Goal: Information Seeking & Learning: Stay updated

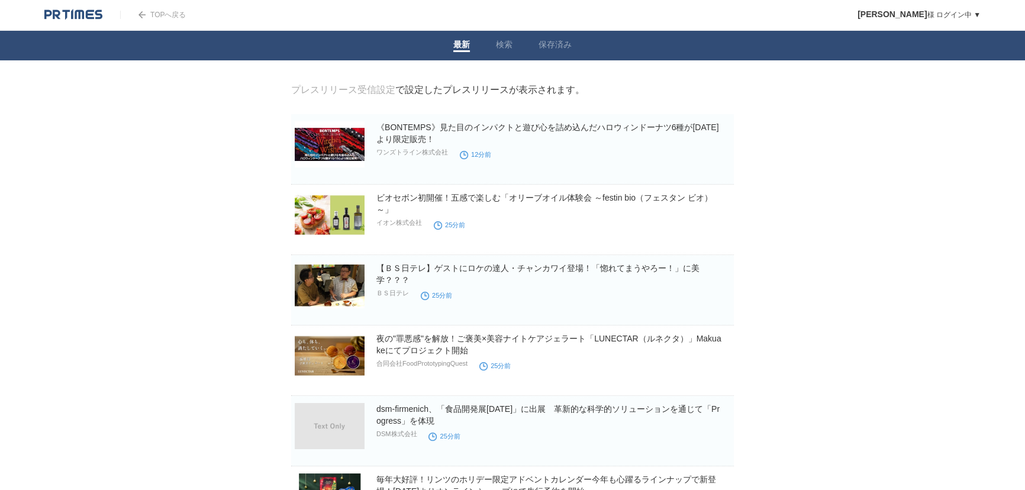
click at [462, 45] on link "最新" at bounding box center [461, 46] width 17 height 12
click at [503, 41] on link "検索" at bounding box center [504, 46] width 17 height 12
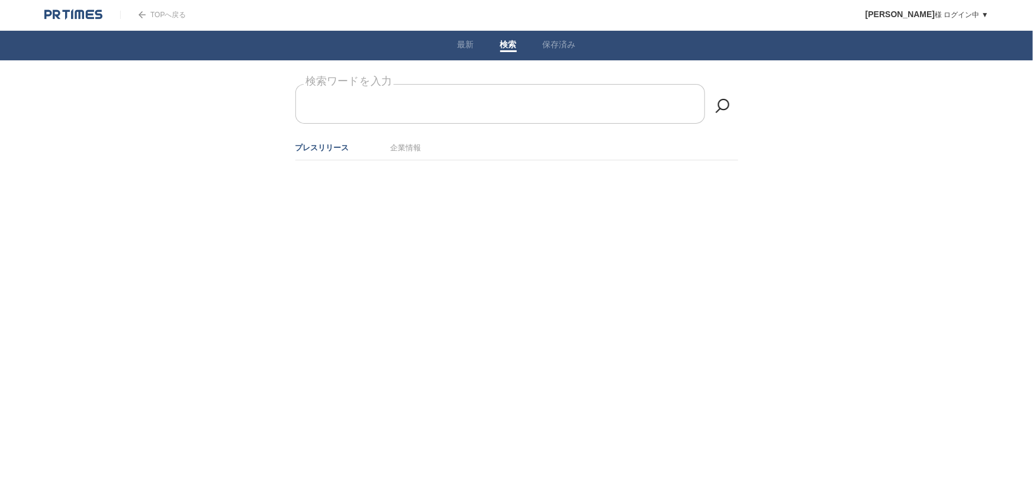
click at [507, 98] on input "検索ワードを入力" at bounding box center [500, 104] width 410 height 40
click at [498, 105] on input "検索ワードを入力" at bounding box center [500, 104] width 410 height 40
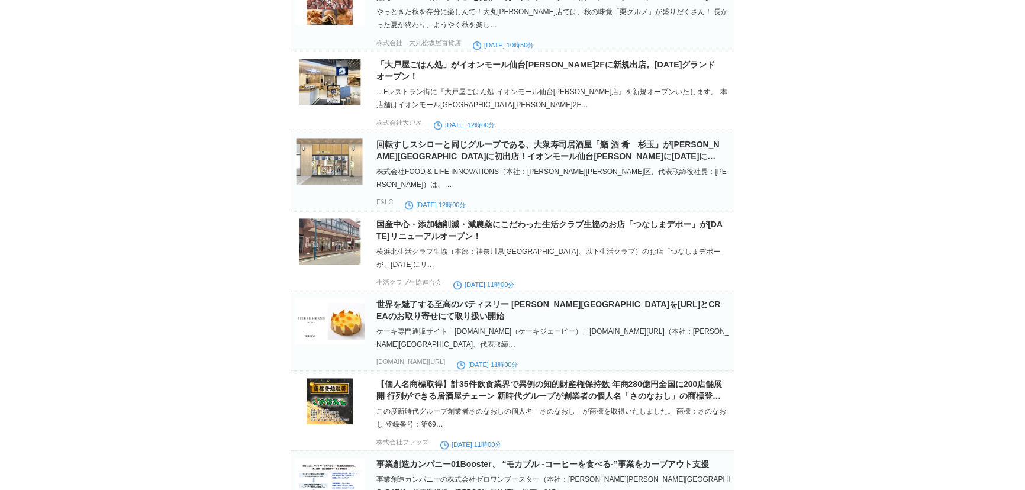
scroll to position [1237, 0]
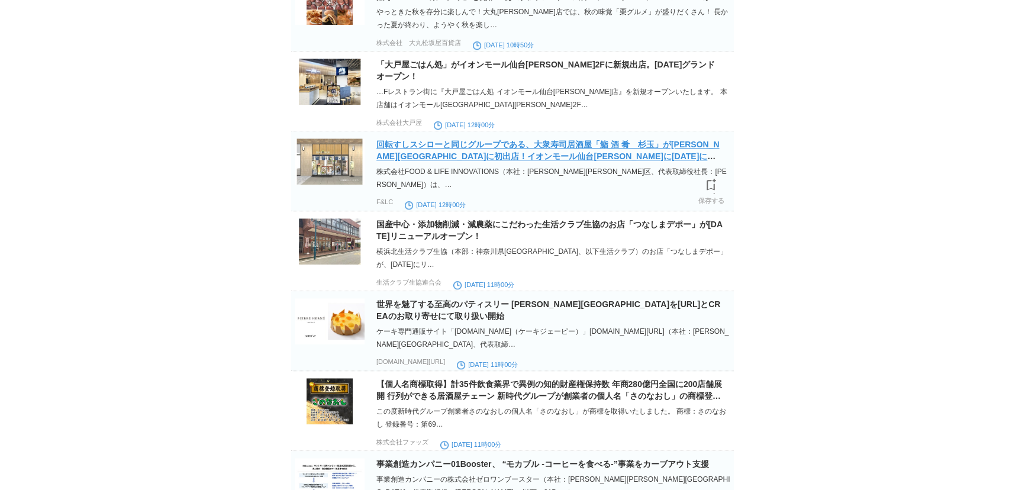
click at [535, 173] on link "回転すしスシローと同じグループである、大衆寿司居酒屋「鮨 酒 肴　杉玉」が[PERSON_NAME][GEOGRAPHIC_DATA]に初出店！イオンモール仙…" at bounding box center [547, 156] width 343 height 33
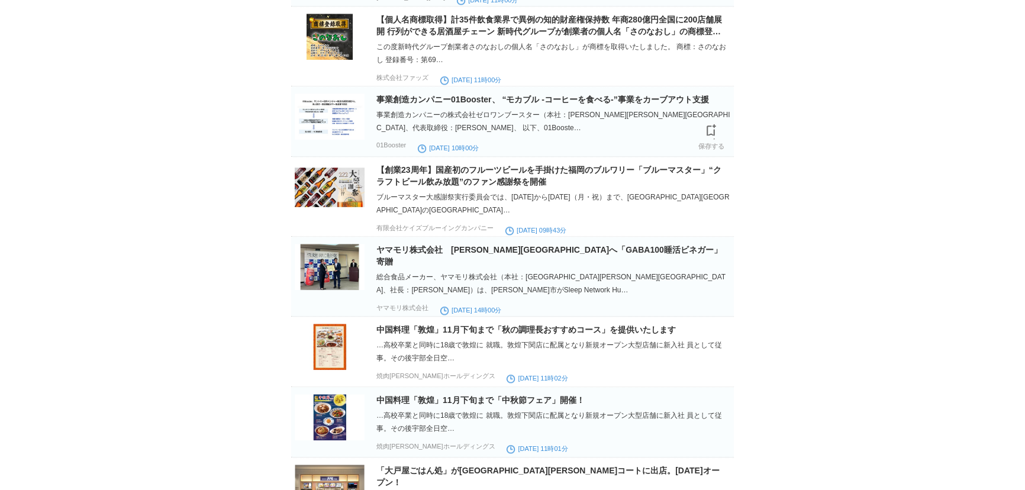
scroll to position [1614, 0]
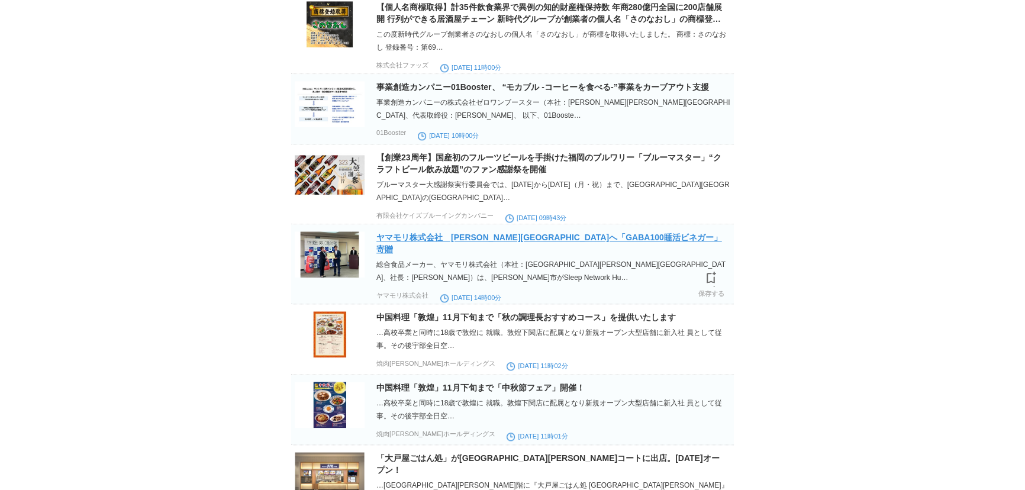
click at [585, 254] on link "ヤマモリ株式会社　[PERSON_NAME][GEOGRAPHIC_DATA]へ「GABA100睡活ビネガー」寄贈" at bounding box center [549, 243] width 346 height 21
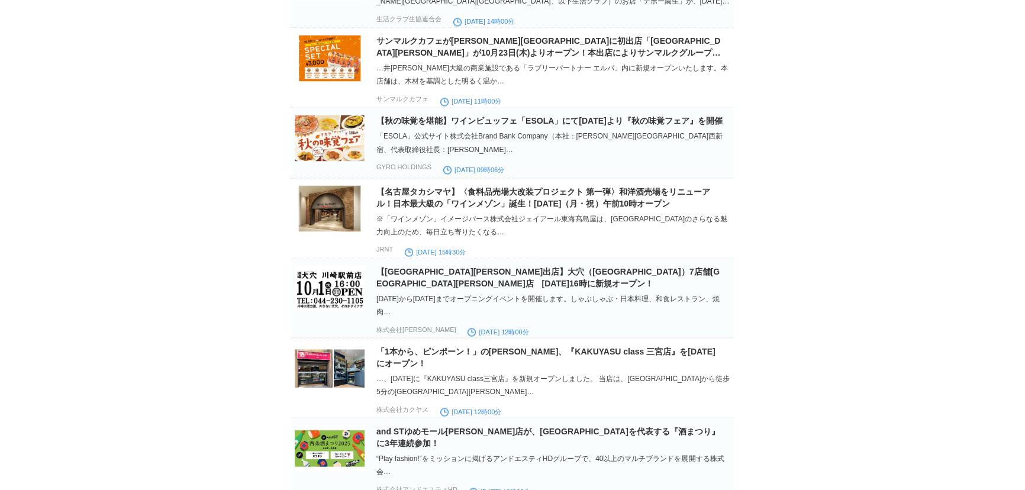
scroll to position [2690, 0]
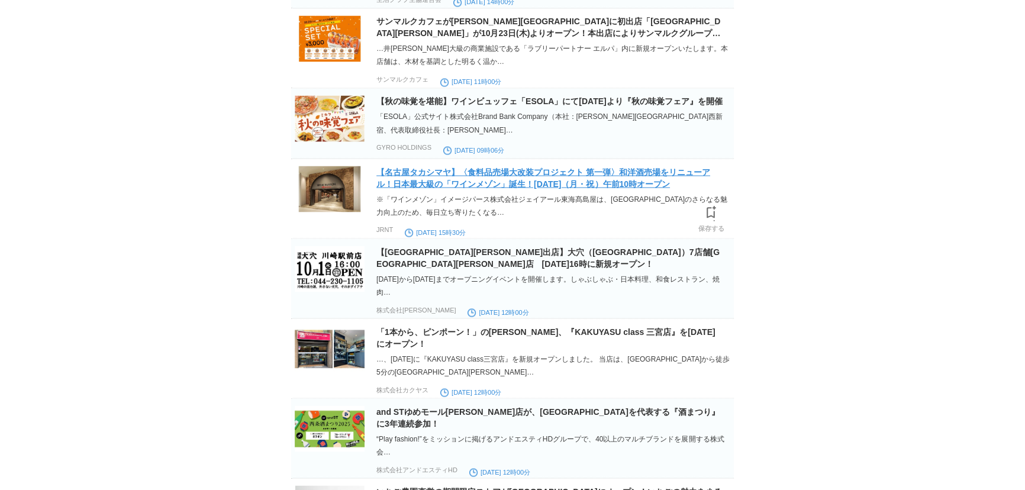
click at [610, 188] on link "【名古屋タカシマヤ】〈食料品売場大改装プロジェクト 第一弾〉和洋酒売場をリニューアル！日本最大級の「ワインメゾン」誕生！[DATE]（月・祝）午前10時オープン" at bounding box center [543, 177] width 334 height 21
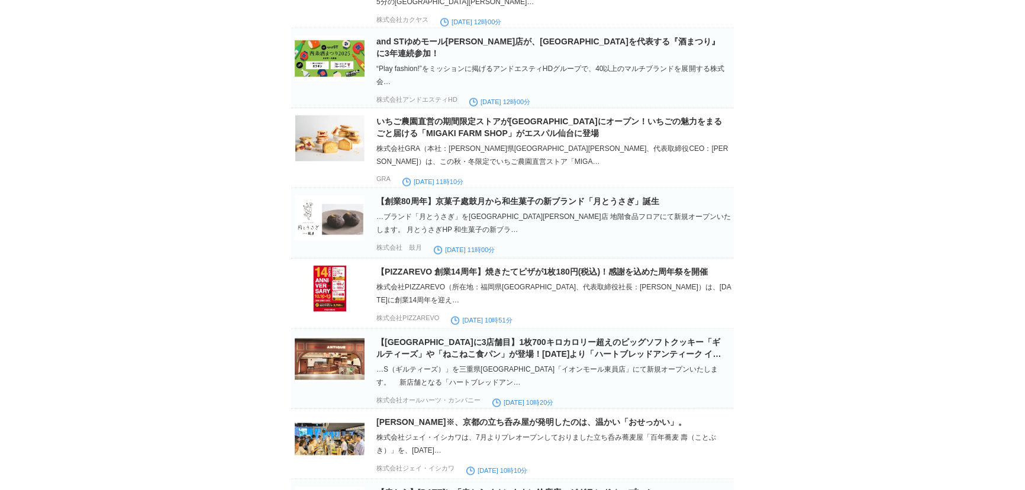
scroll to position [3174, 0]
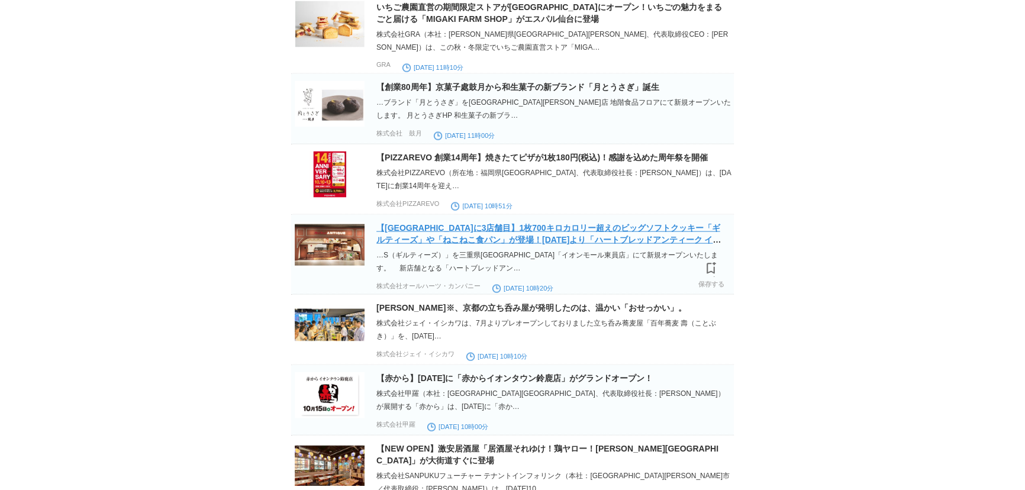
click at [637, 256] on link "【[GEOGRAPHIC_DATA]に3店舗目】1枚700キロカロリー超えのビッグソフトクッキー「ギルティーズ」や「ねこねこ食パン」が登場！[DATE]より「…" at bounding box center [548, 239] width 344 height 33
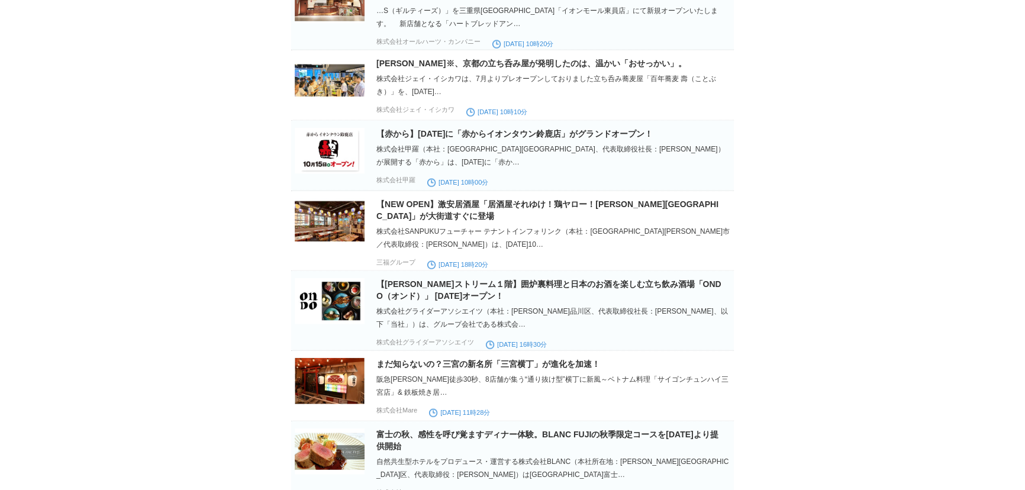
scroll to position [3444, 0]
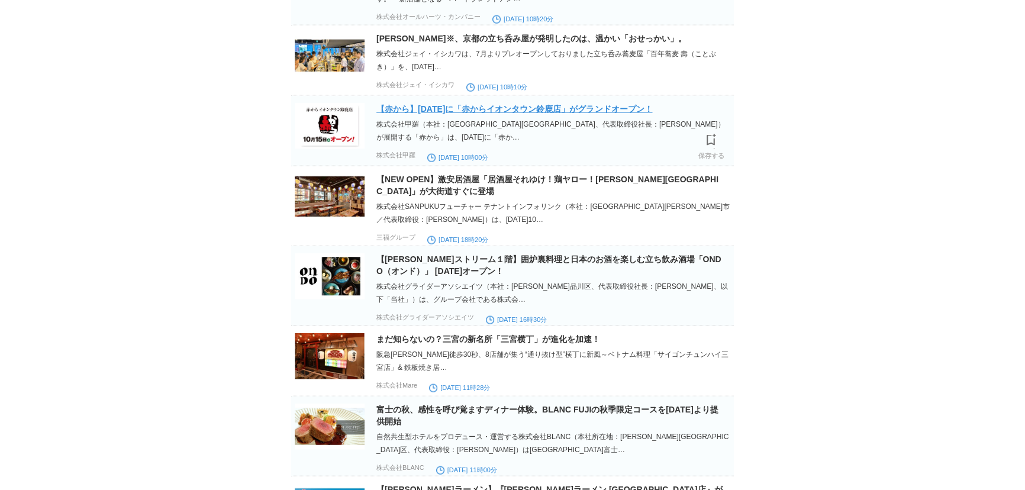
click at [652, 114] on link "【赤から】[DATE]に「赤からイオンタウン鈴鹿店」がグランドオープン！" at bounding box center [514, 108] width 276 height 9
click at [597, 114] on link "【赤から】[DATE]に「赤からイオンタウン鈴鹿店」がグランドオープン！" at bounding box center [514, 108] width 276 height 9
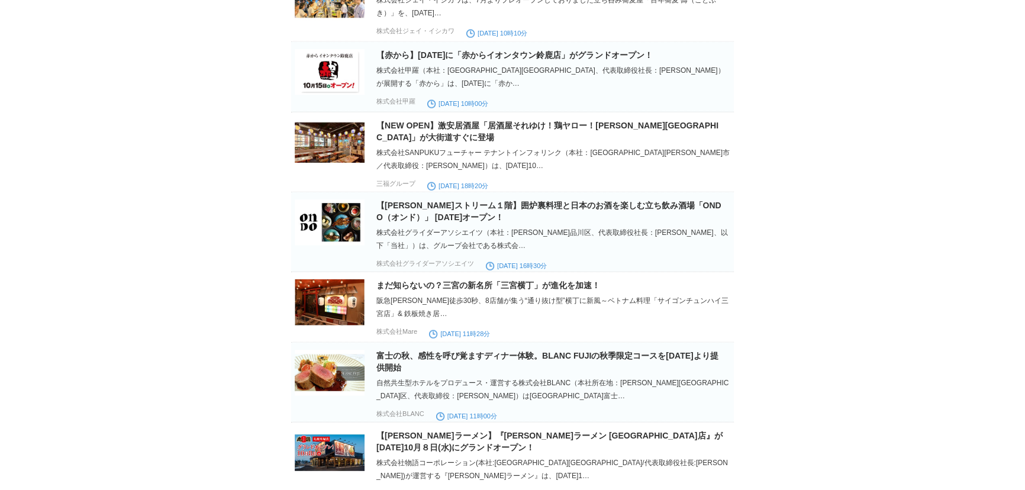
scroll to position [3551, 0]
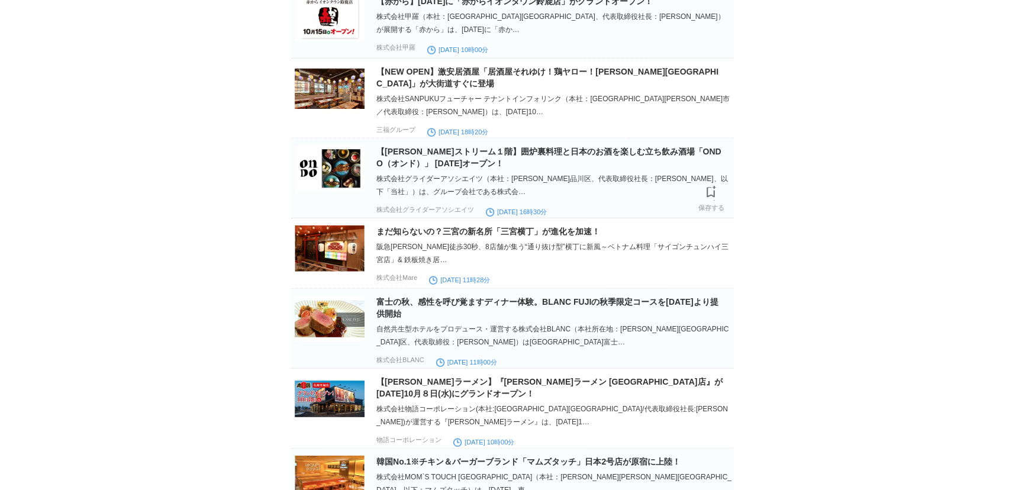
click at [509, 169] on h2 "【[PERSON_NAME]ストリーム１階】囲炉裏料理と日本のお酒を楽しむ立ち飲み酒場「ONDO（オンド）」 [DATE]オープン！" at bounding box center [553, 158] width 355 height 24
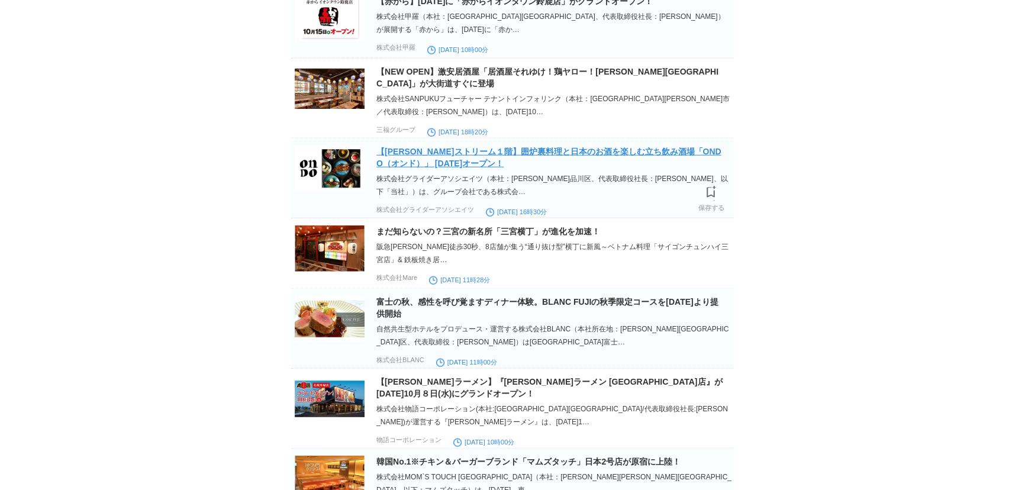
click at [502, 168] on link "【[PERSON_NAME]ストリーム１階】囲炉裏料理と日本のお酒を楽しむ立ち飲み酒場「ONDO（オンド）」 [DATE]オープン！" at bounding box center [548, 157] width 345 height 21
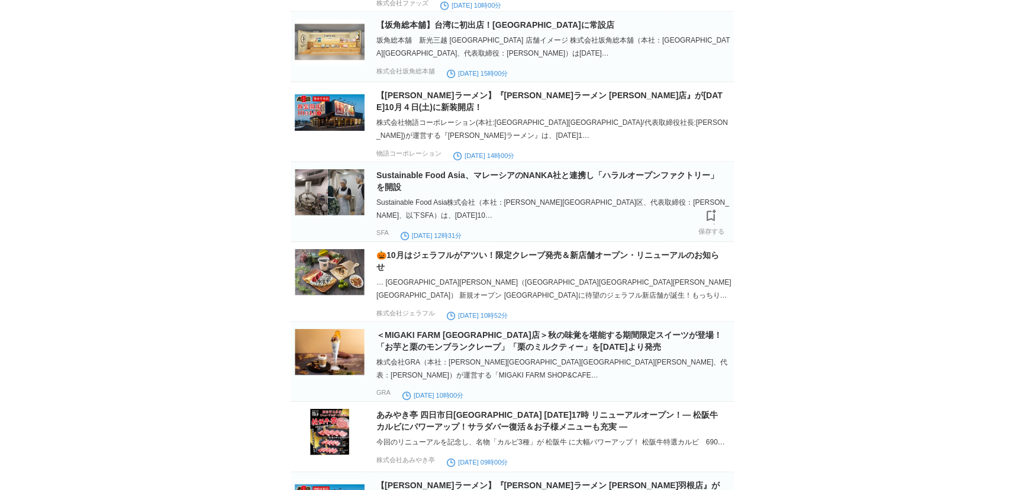
scroll to position [4466, 0]
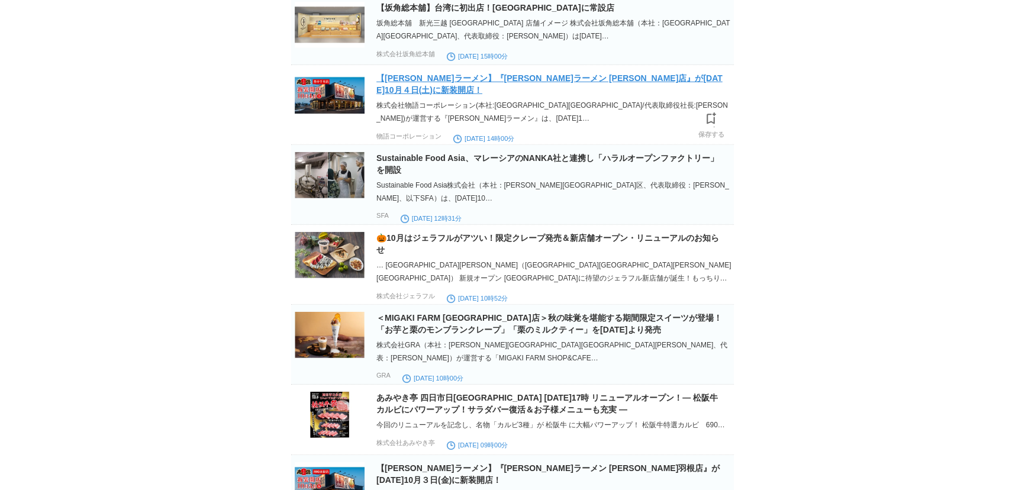
click at [603, 95] on link "【[PERSON_NAME]ラーメン】『[PERSON_NAME]ラーメン [PERSON_NAME]店』が[DATE]10⽉４日(土)に新装開店！" at bounding box center [549, 83] width 346 height 21
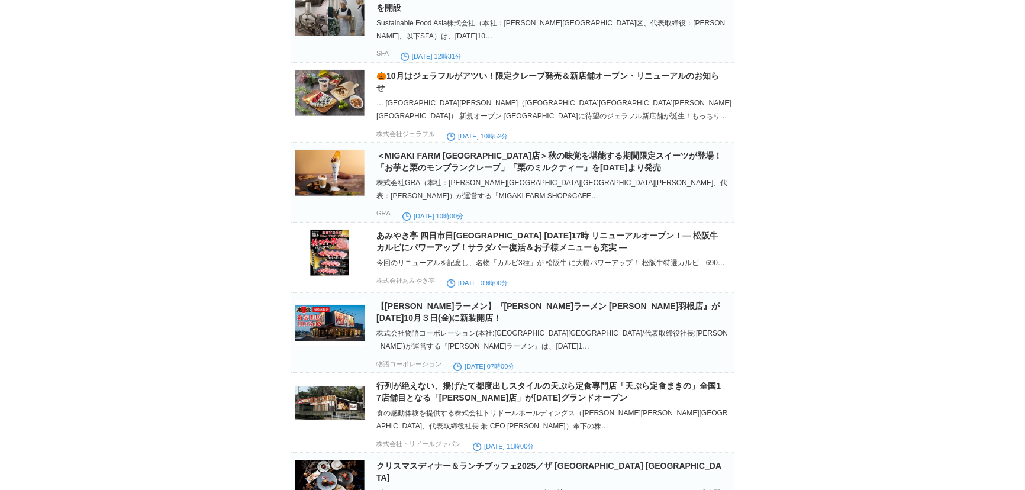
scroll to position [4681, 0]
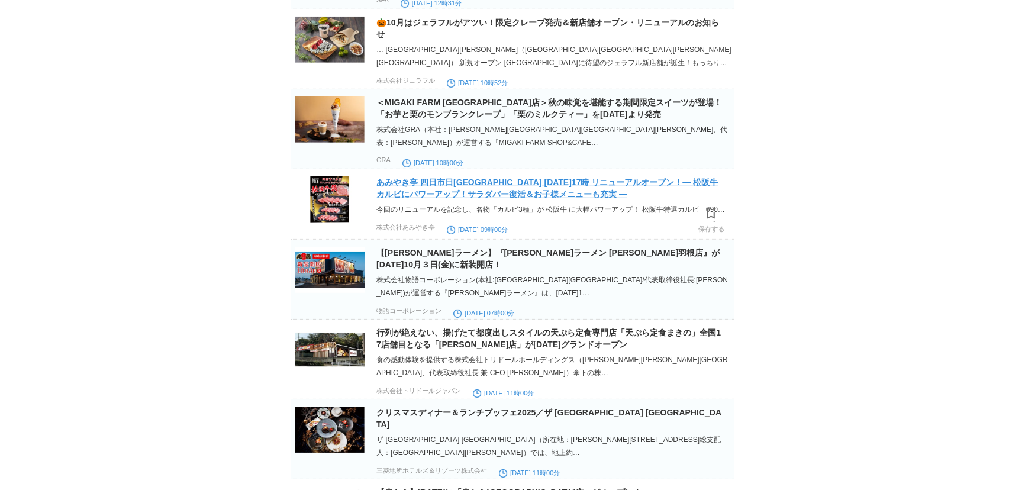
click at [529, 199] on link "あみやき亭 四日市日[GEOGRAPHIC_DATA] [DATE]17時 リニューアルオープン！― 松阪牛カルビにパワーアップ！サラダバー復活＆お子様メニュ…" at bounding box center [547, 188] width 342 height 21
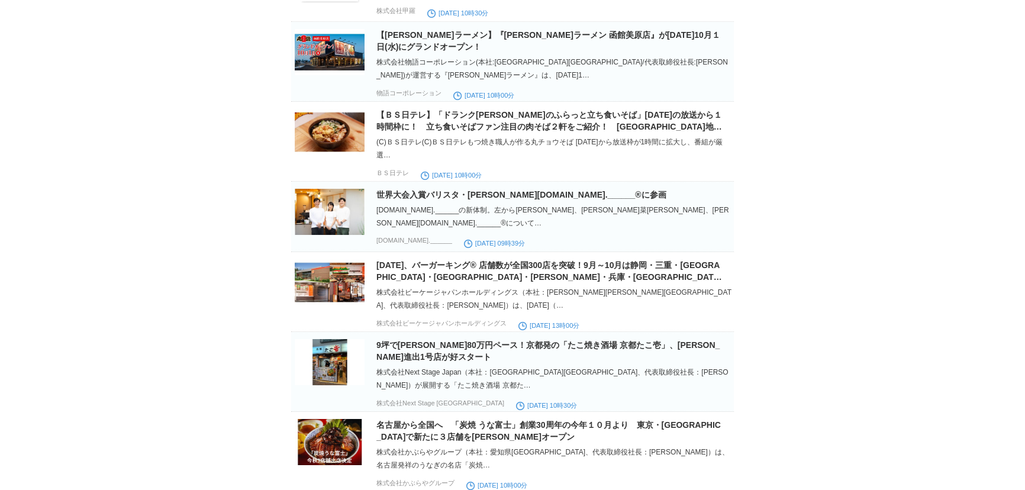
scroll to position [5219, 0]
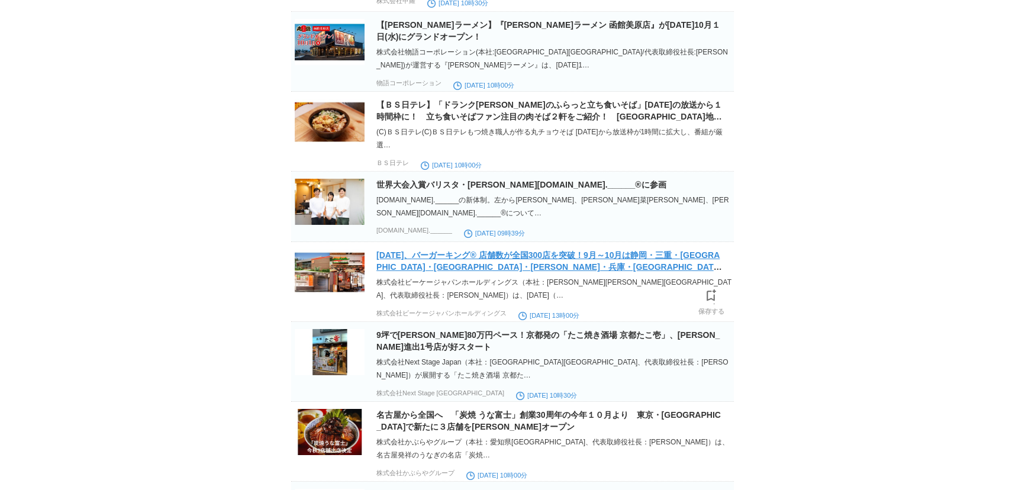
click at [548, 295] on link "[DATE]、バーガーキング® 店舗数が全国300店を突破！9月～10月は静岡・三重・[GEOGRAPHIC_DATA]・[GEOGRAPHIC_DATA]・…" at bounding box center [549, 272] width 346 height 45
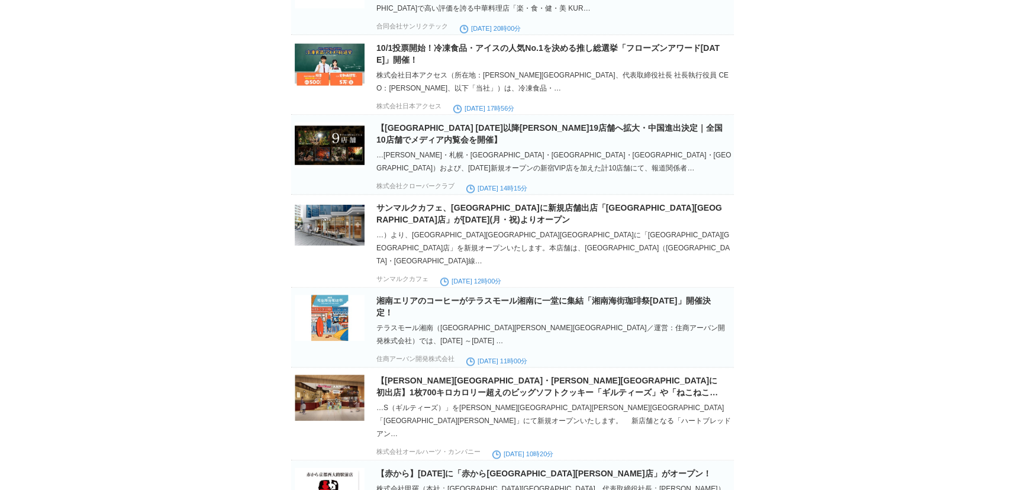
scroll to position [7065, 0]
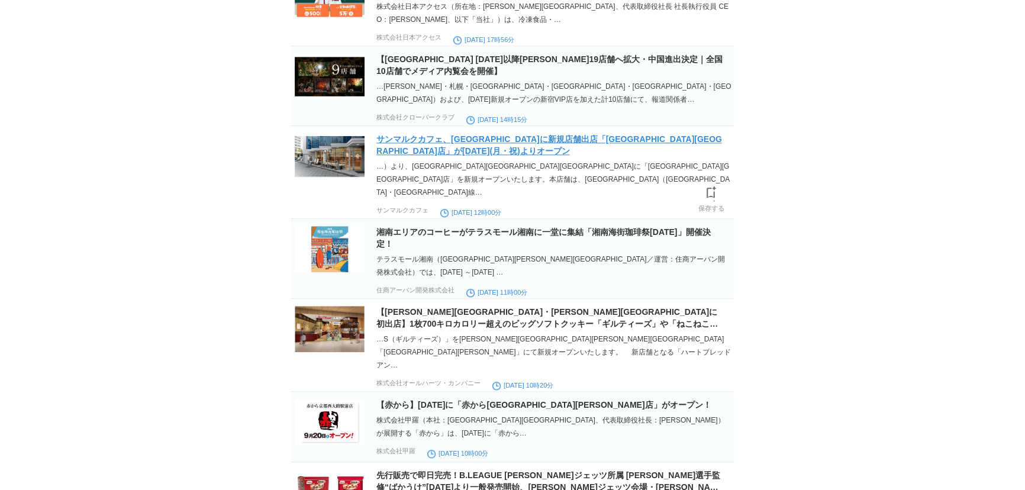
click at [669, 156] on link "サンマルクカフェ、[GEOGRAPHIC_DATA]に新規店舗出店「[GEOGRAPHIC_DATA][GEOGRAPHIC_DATA]店」が[DATE](月…" at bounding box center [549, 144] width 346 height 21
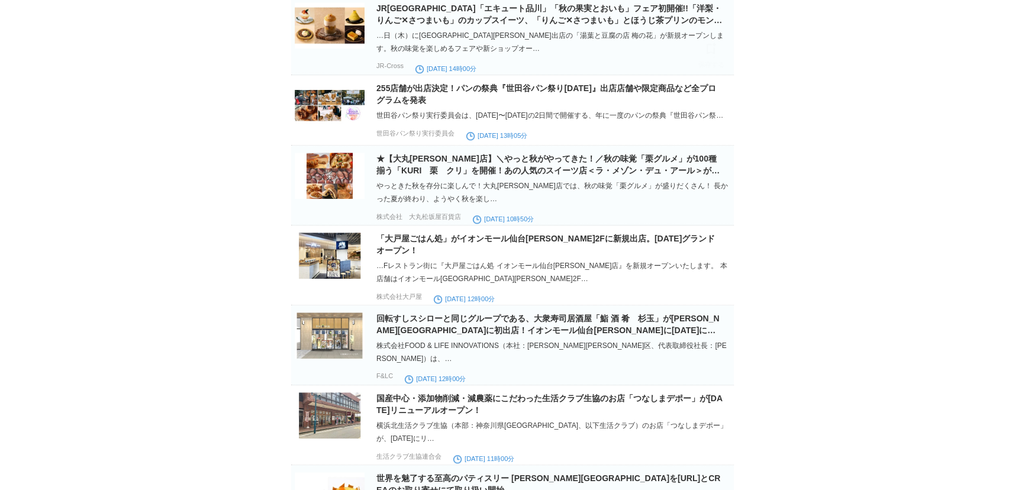
scroll to position [0, 0]
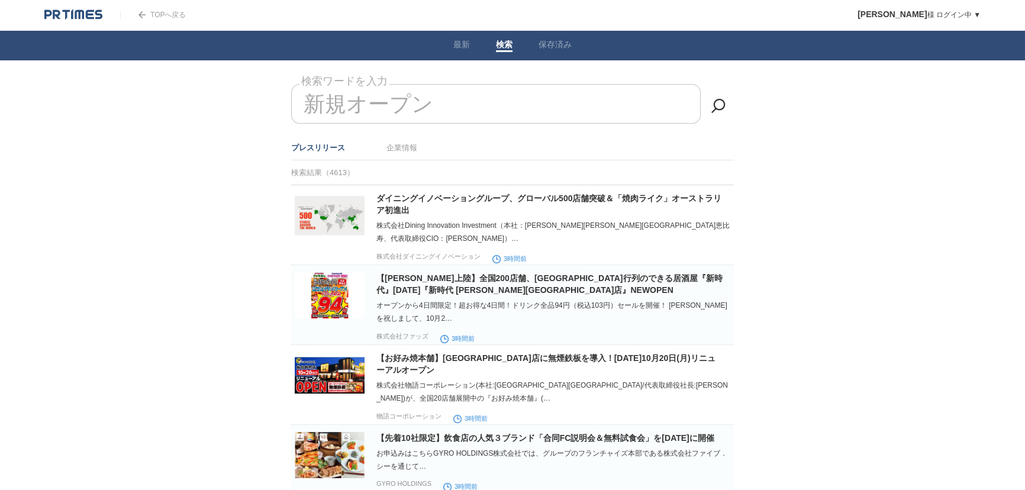
click at [570, 111] on input "新規オープン" at bounding box center [496, 104] width 410 height 40
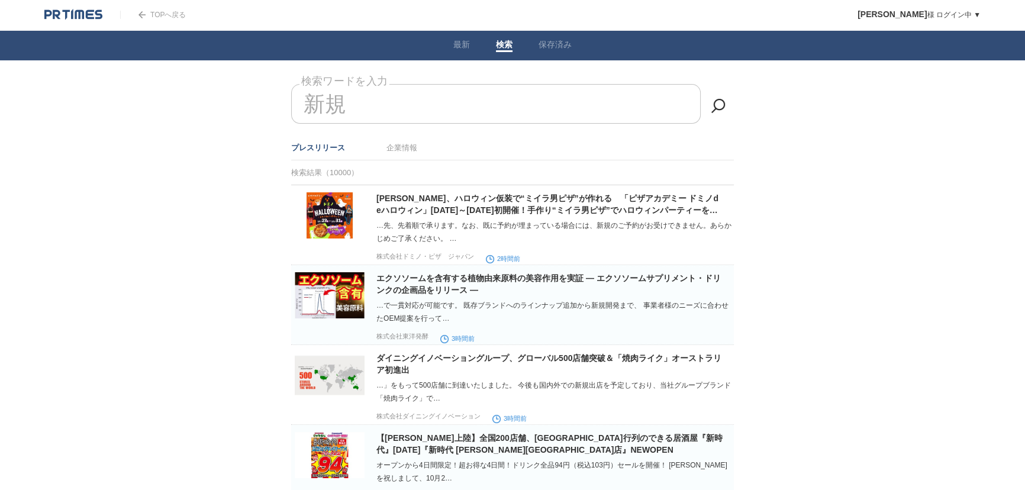
type input "新"
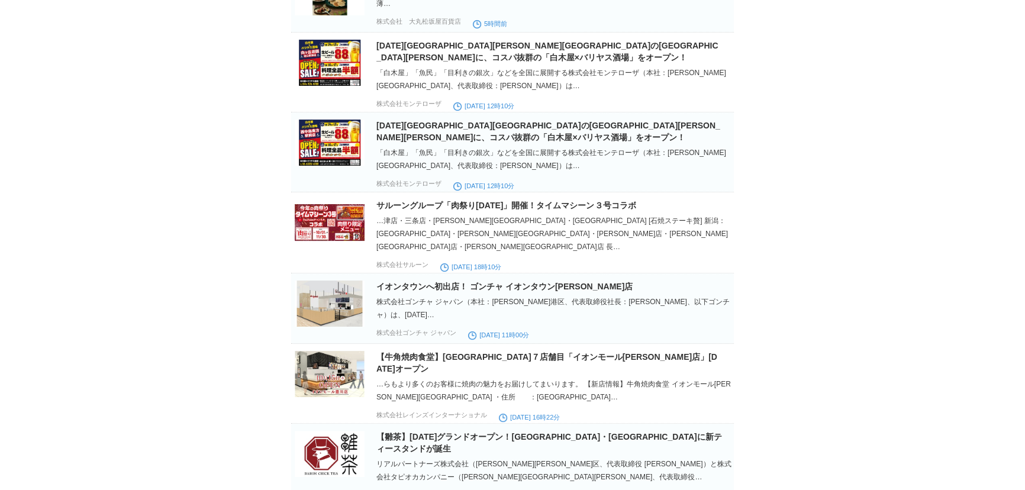
scroll to position [323, 0]
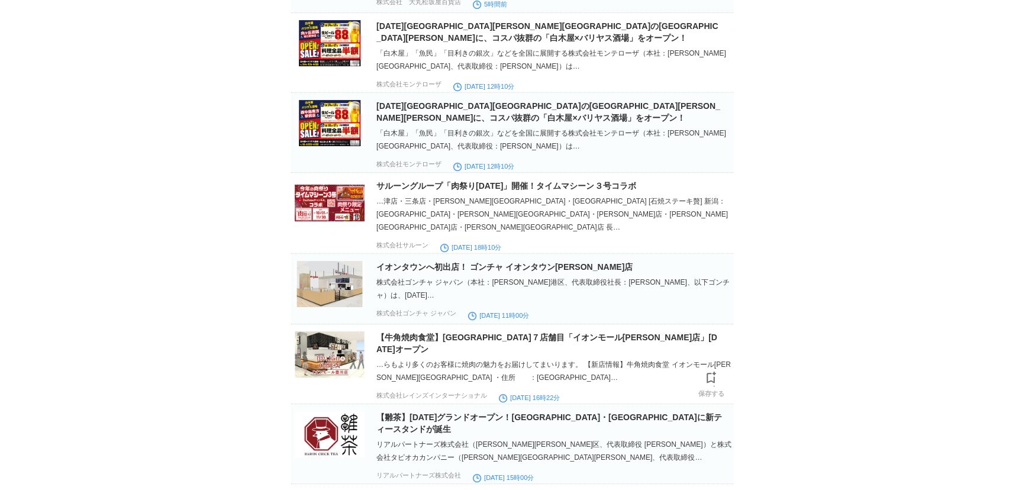
click at [333, 348] on img at bounding box center [330, 354] width 70 height 46
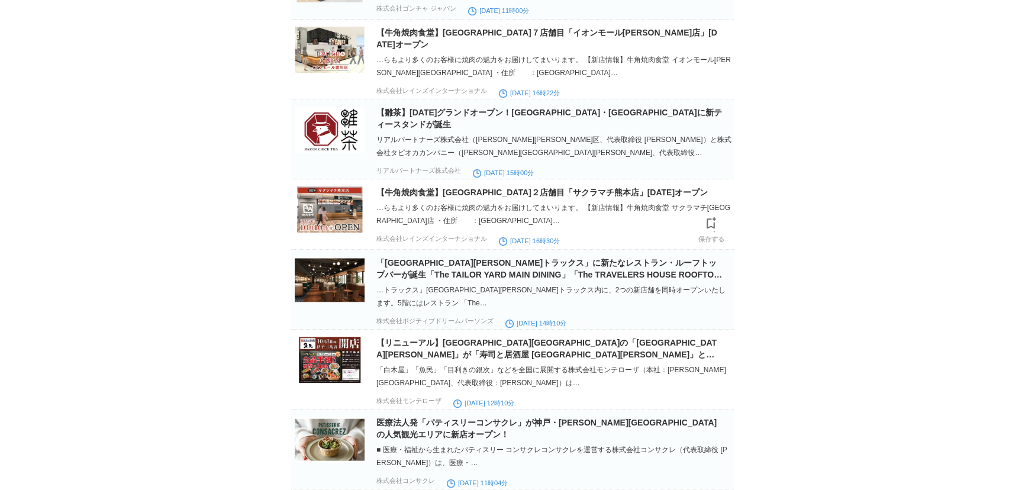
scroll to position [645, 0]
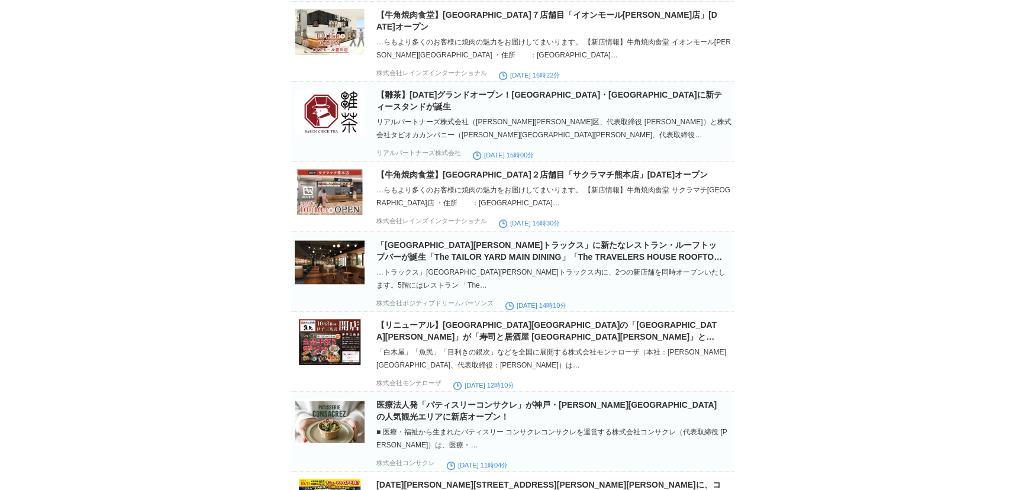
click at [941, 300] on body "TOPへ戻る [PERSON_NAME] ログイン中 ▼ プレスリリース受信設定 フォロー 除外リスト アカウント設定 閲覧履歴 退会手続き PR TIMES…" at bounding box center [512, 253] width 1025 height 1796
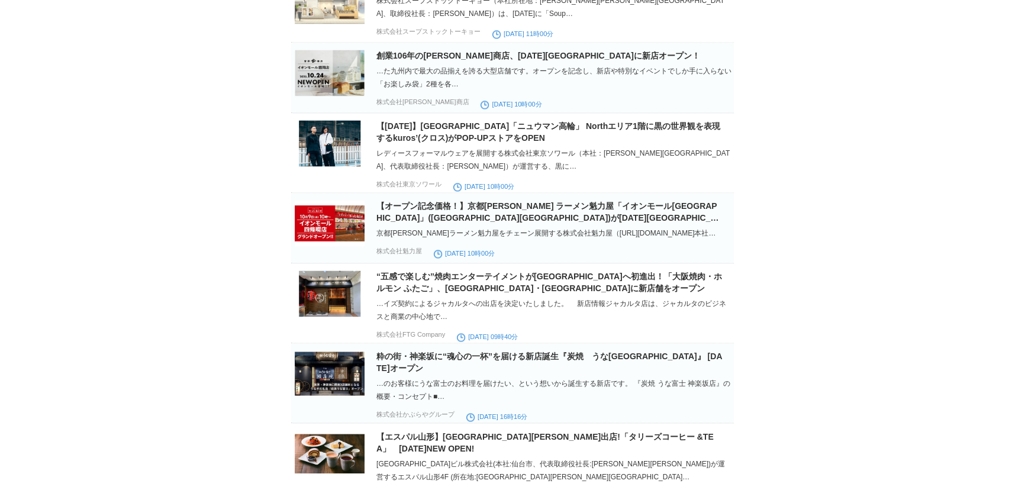
scroll to position [2367, 0]
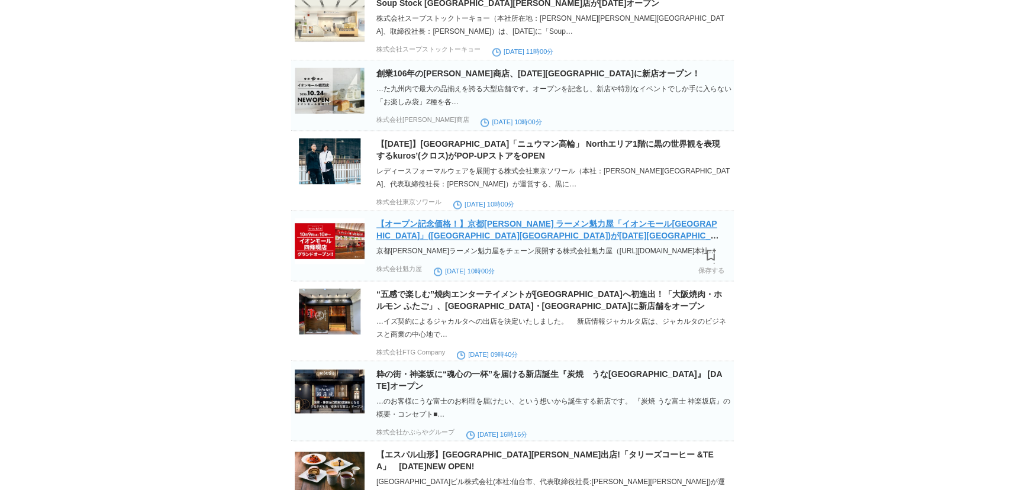
click at [523, 232] on link "【オープン記念価格！】京都[PERSON_NAME] ラーメン魁力屋「イオンモール[GEOGRAPHIC_DATA]」([GEOGRAPHIC_DATA][G…" at bounding box center [549, 235] width 346 height 33
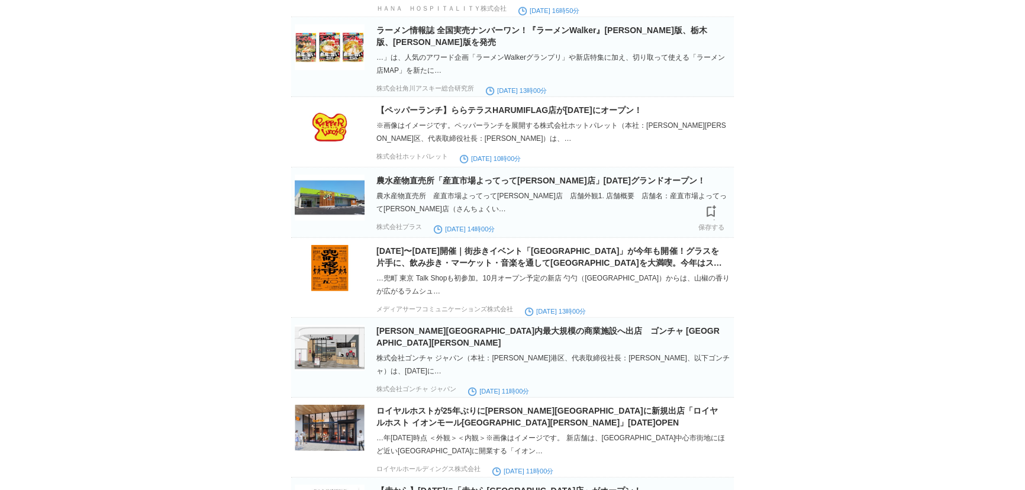
scroll to position [4447, 0]
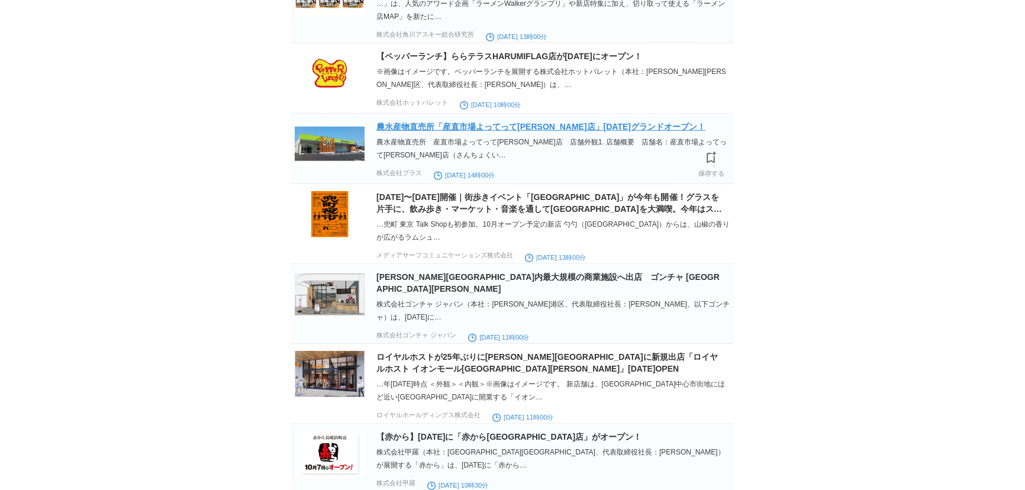
click at [524, 131] on link "農水産物直売所「産直市場よってって[PERSON_NAME]店」[DATE]グランドオープン！" at bounding box center [540, 126] width 329 height 9
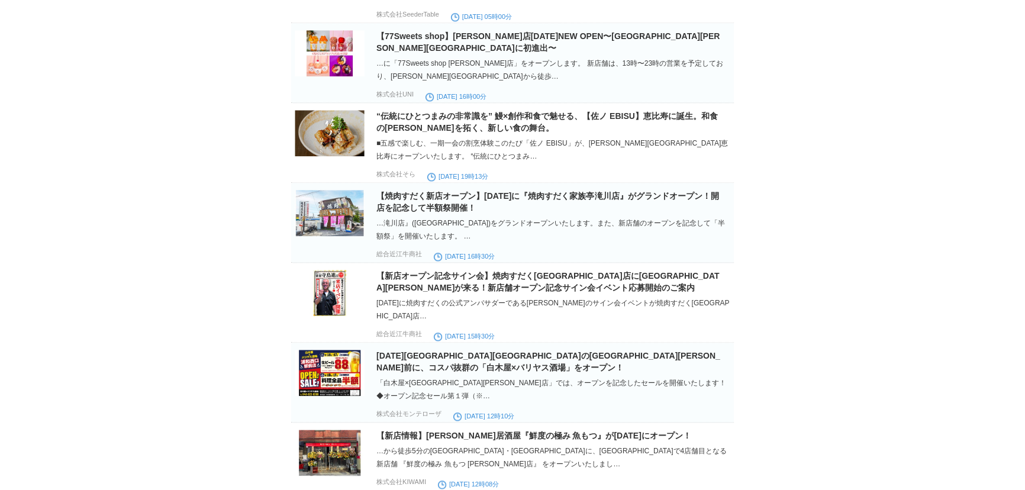
scroll to position [7340, 0]
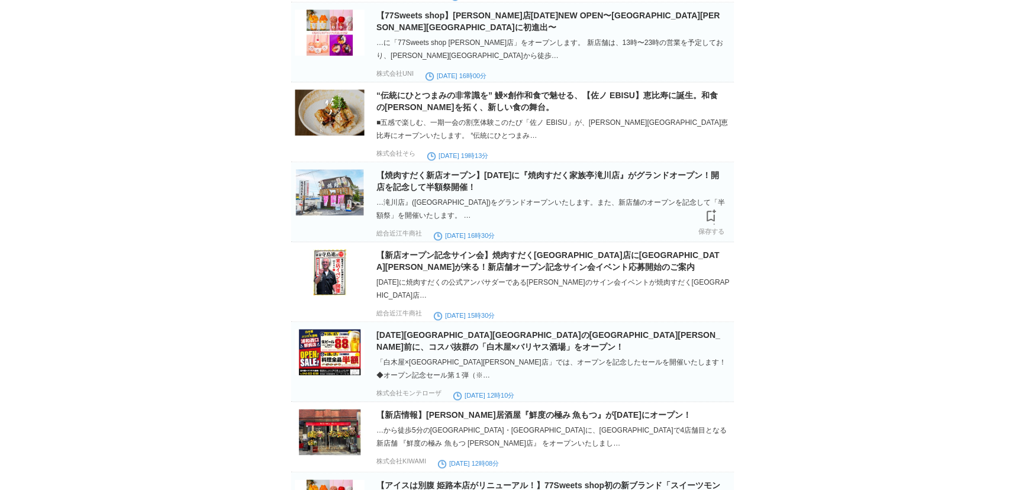
click at [329, 215] on img at bounding box center [330, 192] width 70 height 46
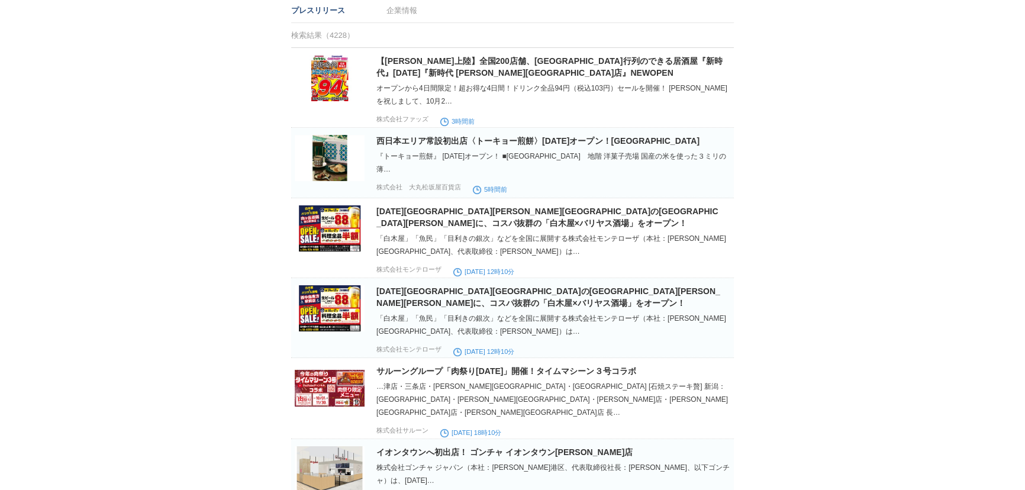
scroll to position [0, 0]
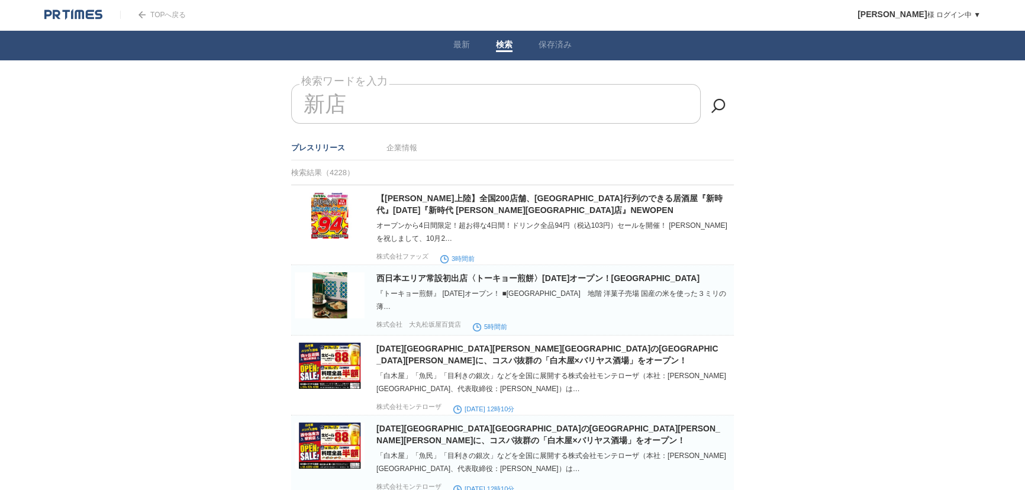
click at [507, 101] on input "新店" at bounding box center [496, 104] width 410 height 40
type input "新"
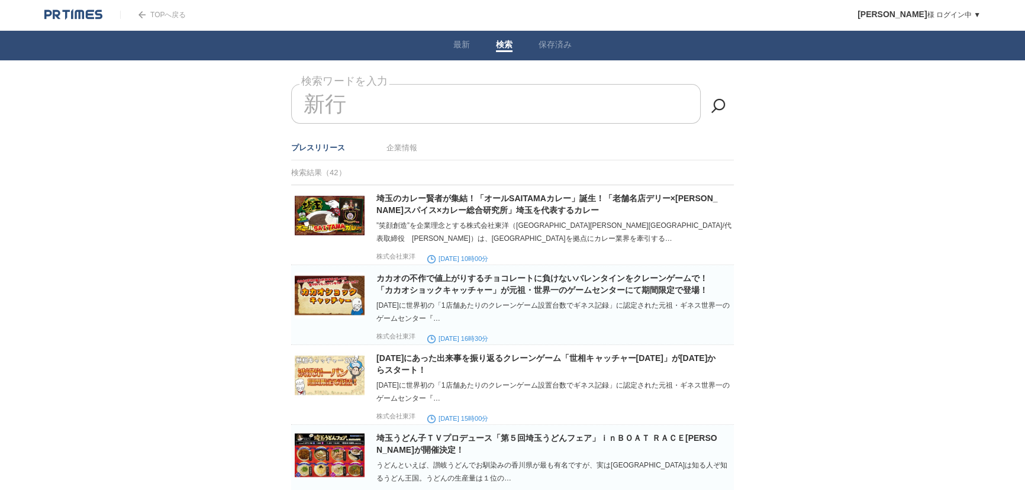
type input "新"
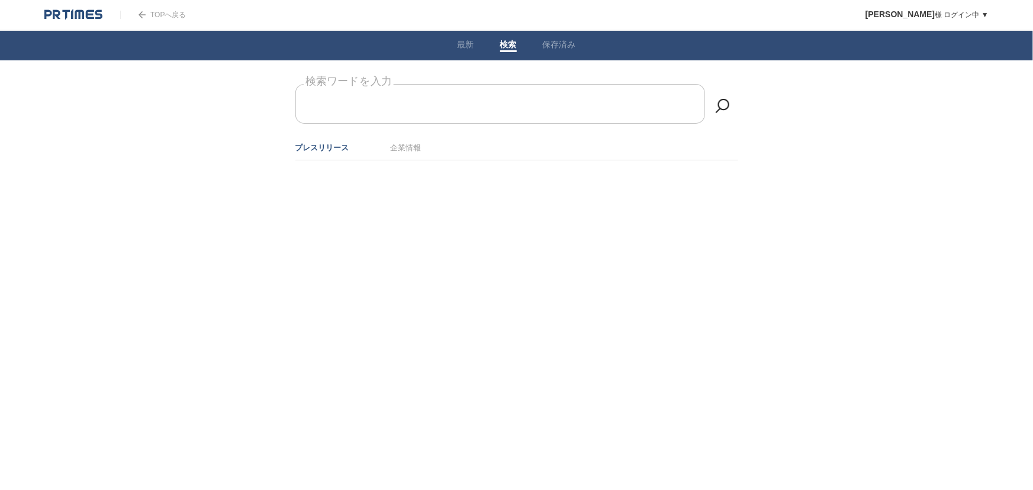
type input "ｇ"
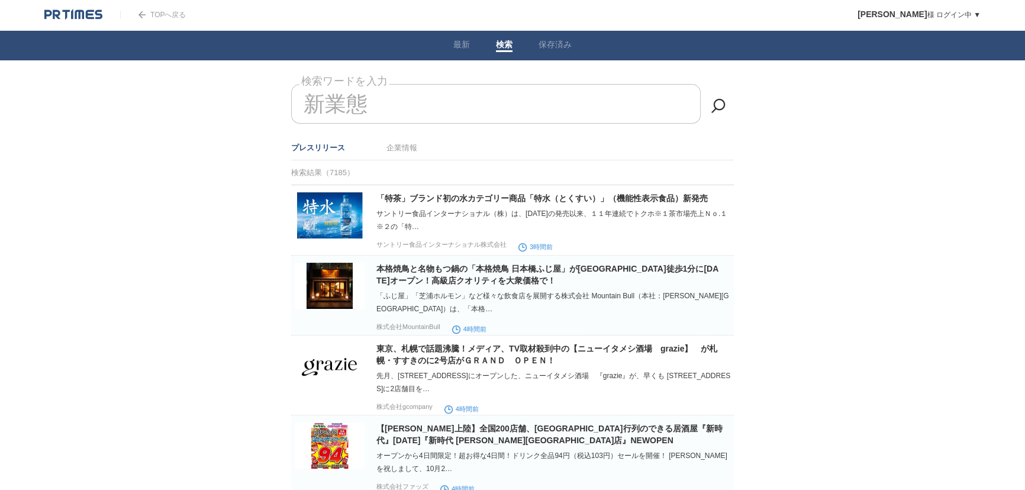
type input "新業態"
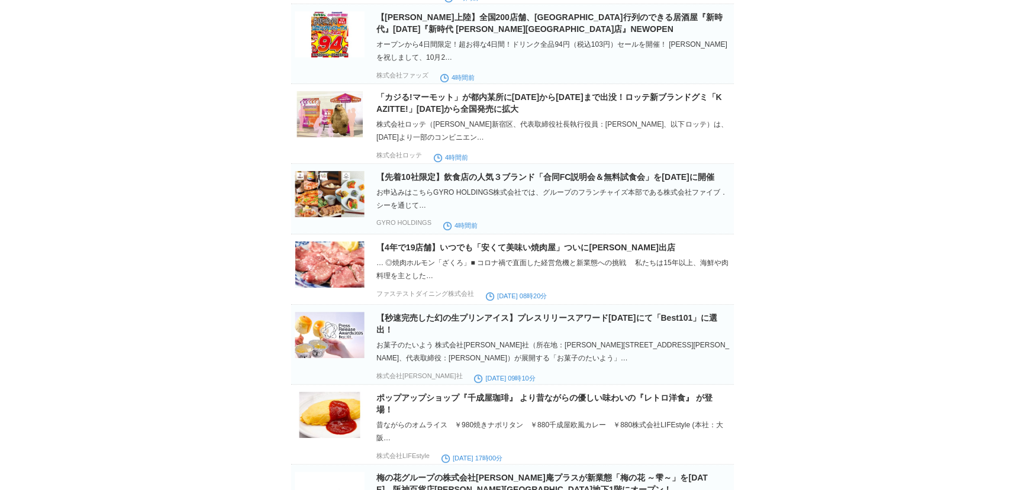
scroll to position [430, 0]
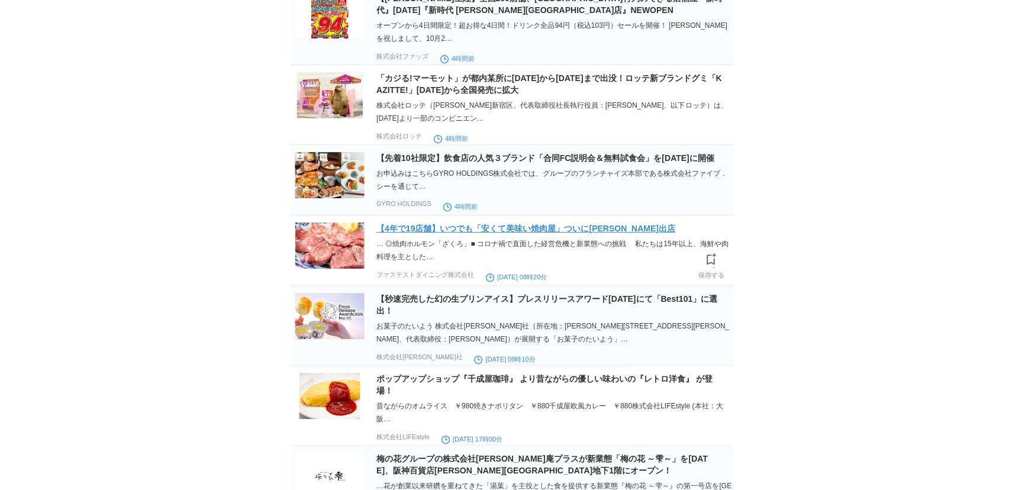
click at [617, 233] on link "【4年で19店舗】いつでも「安くて美味い焼肉屋」ついに[PERSON_NAME]出店" at bounding box center [525, 228] width 299 height 9
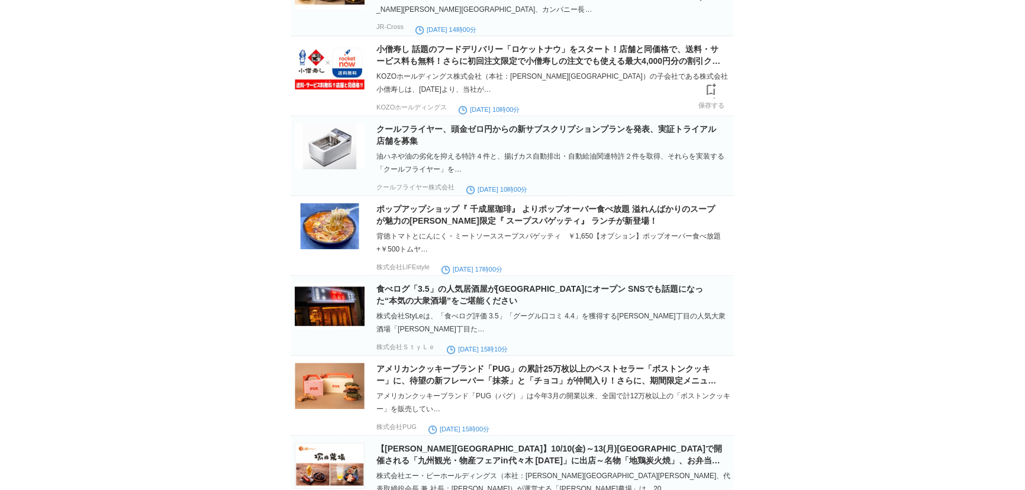
scroll to position [1399, 0]
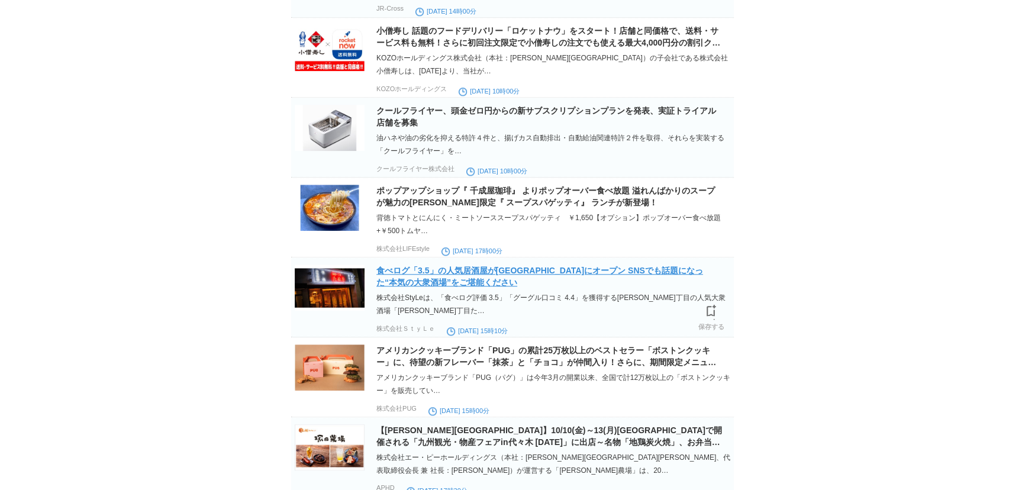
click at [434, 287] on link "食べログ「3.5」の人気居酒屋が[GEOGRAPHIC_DATA]にオープン SNSでも話題になった“本気の大衆酒場”をご堪能ください" at bounding box center [539, 276] width 327 height 21
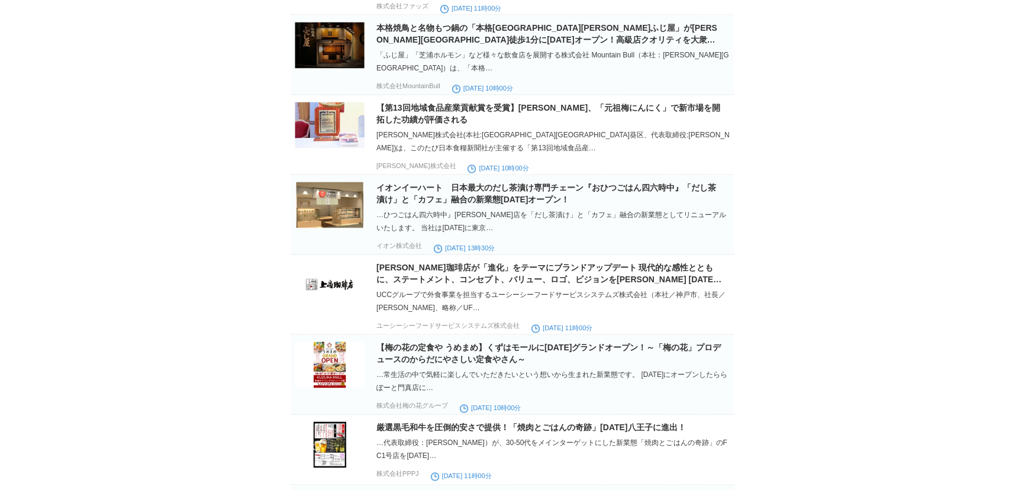
scroll to position [2260, 0]
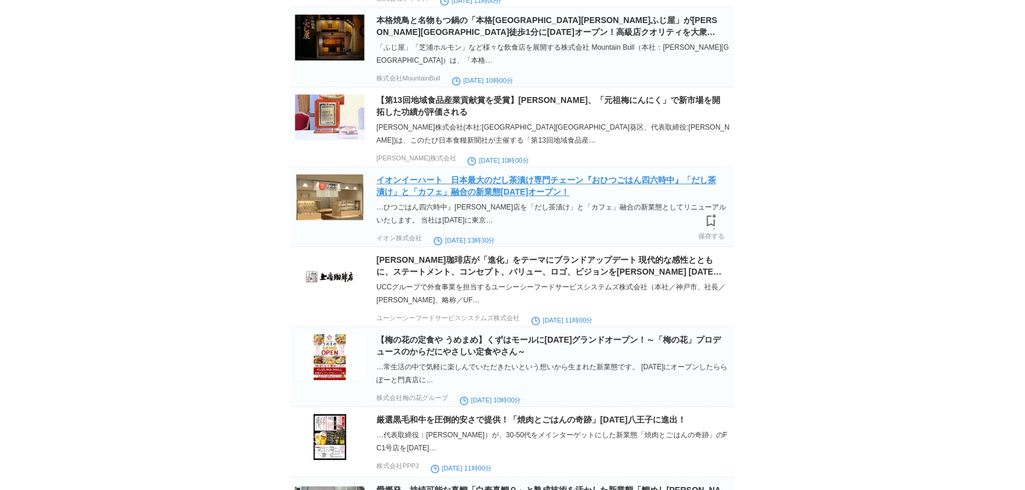
click at [500, 197] on link "イオンイーハート　日本最大のだし茶漬け専門チェーン『おひつごはん四六時中』「だし茶漬け」と「カフェ」融合の新業態[DATE]オープン！" at bounding box center [546, 185] width 340 height 21
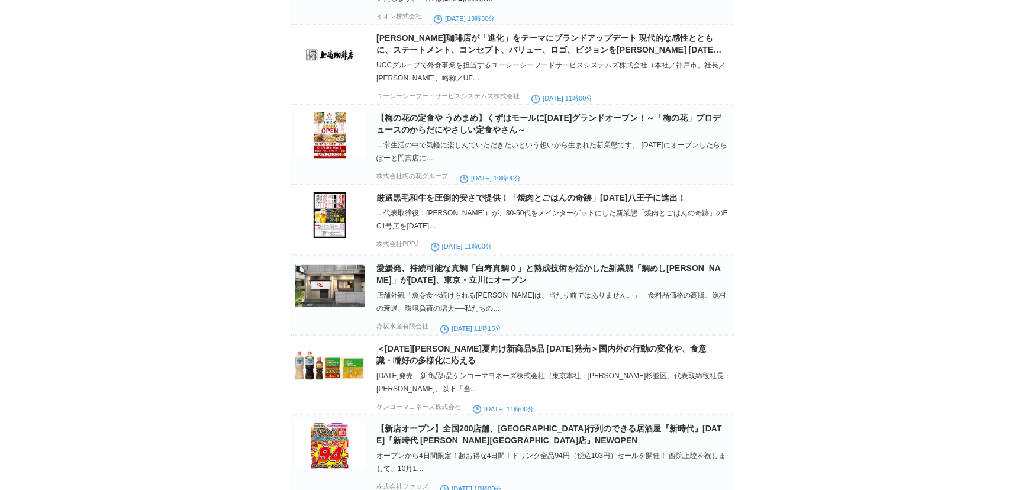
scroll to position [2528, 0]
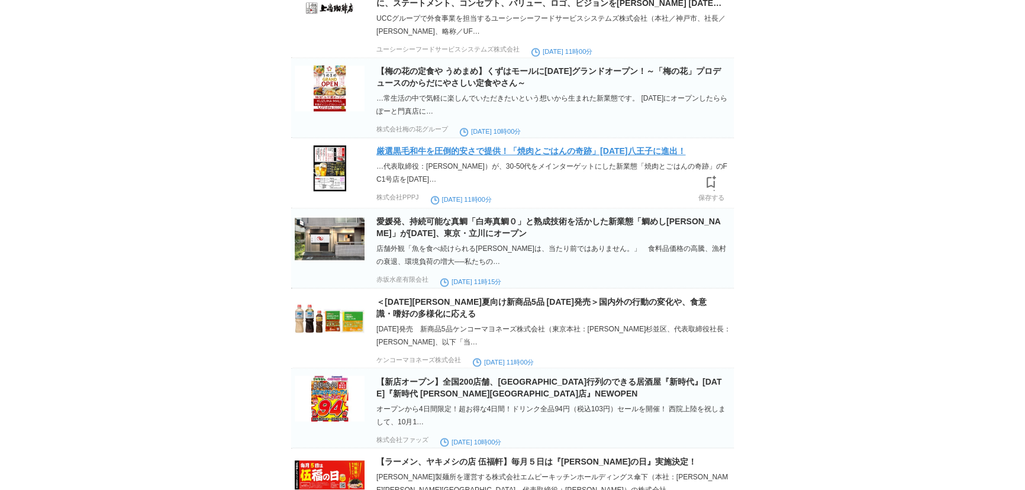
click at [557, 156] on link "厳選黒毛和牛を圧倒的安さで提供！「焼肉とごはんの奇跡」[DATE]八王子に進出！" at bounding box center [530, 150] width 309 height 9
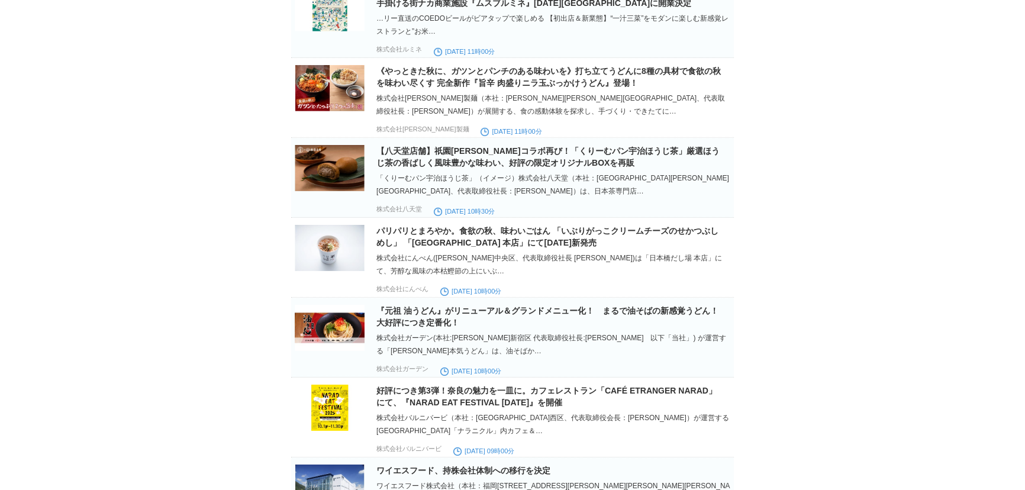
scroll to position [4829, 0]
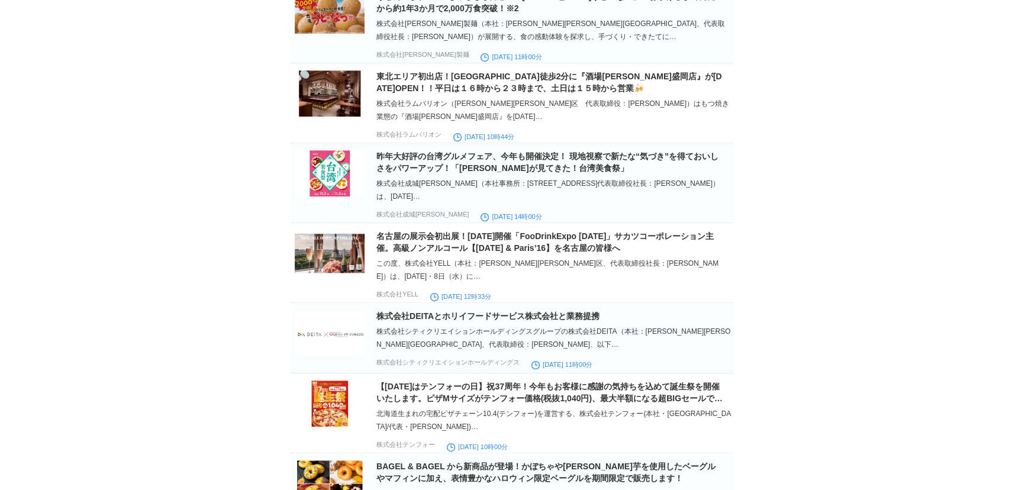
scroll to position [6335, 0]
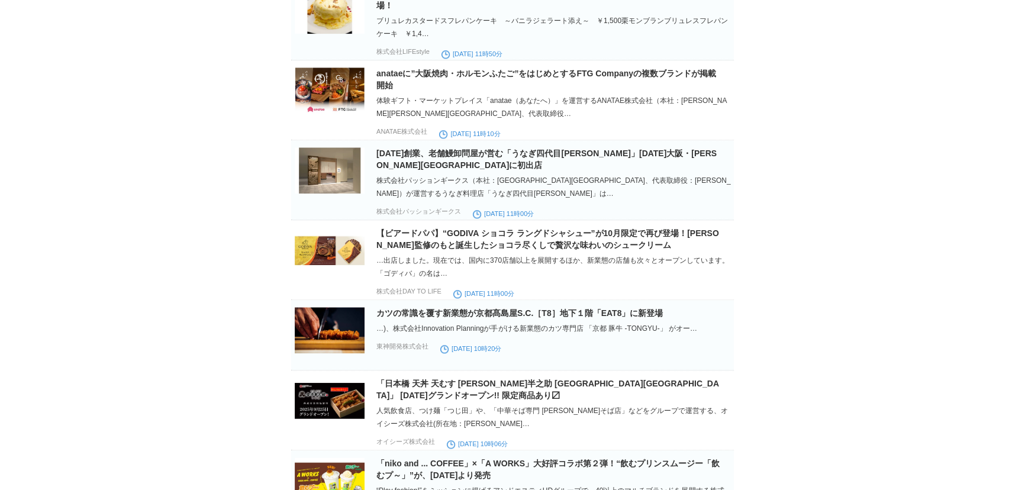
scroll to position [7304, 0]
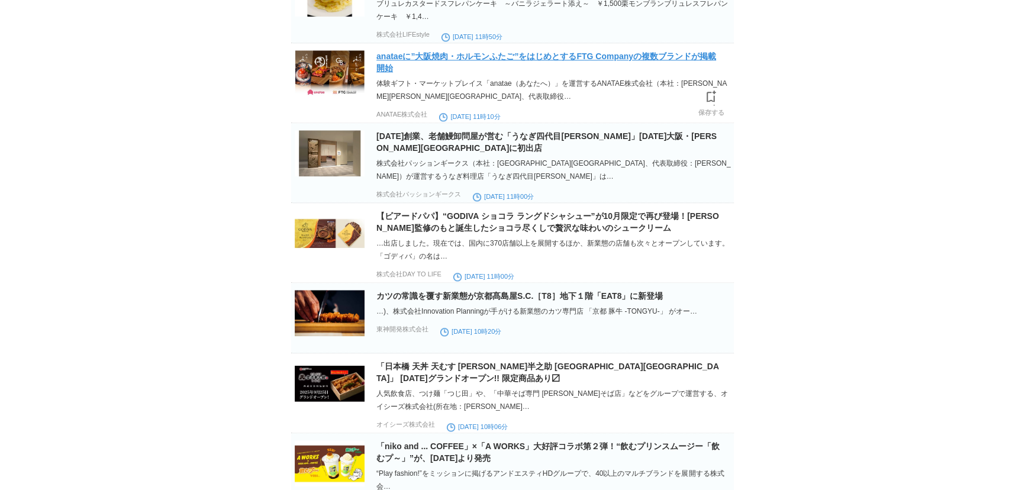
click at [501, 73] on link "anataeに”大阪焼肉・ホルモンふたご”をはじめとするFTG Companyの複数ブランドが掲載開始" at bounding box center [546, 61] width 340 height 21
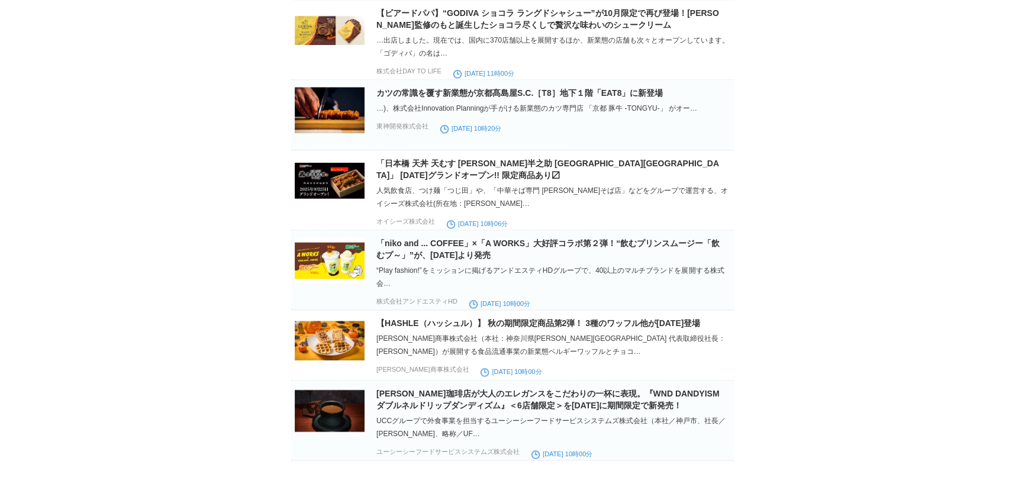
scroll to position [7519, 0]
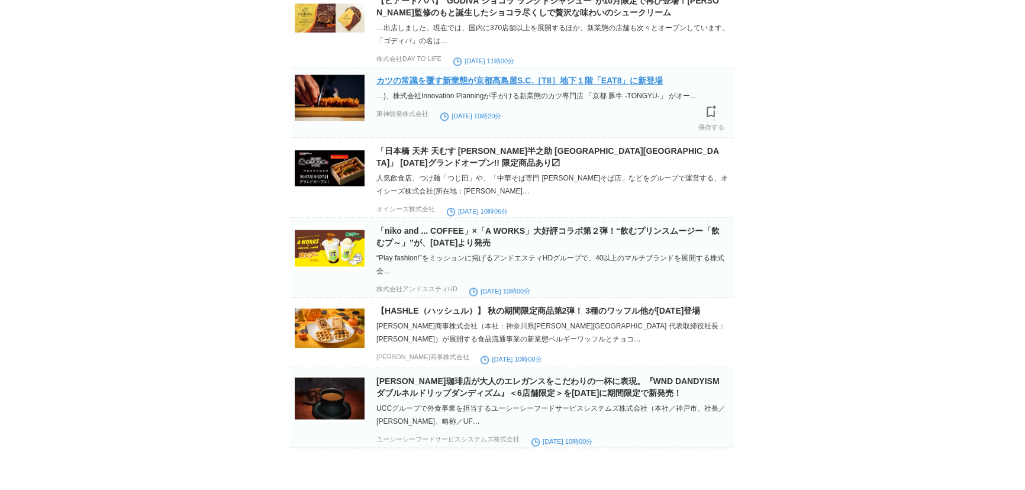
click at [555, 85] on link "カツの常識を覆す新業態が京都髙島屋S.C.［T8］地下１階「EAT8」に新登場" at bounding box center [519, 80] width 286 height 9
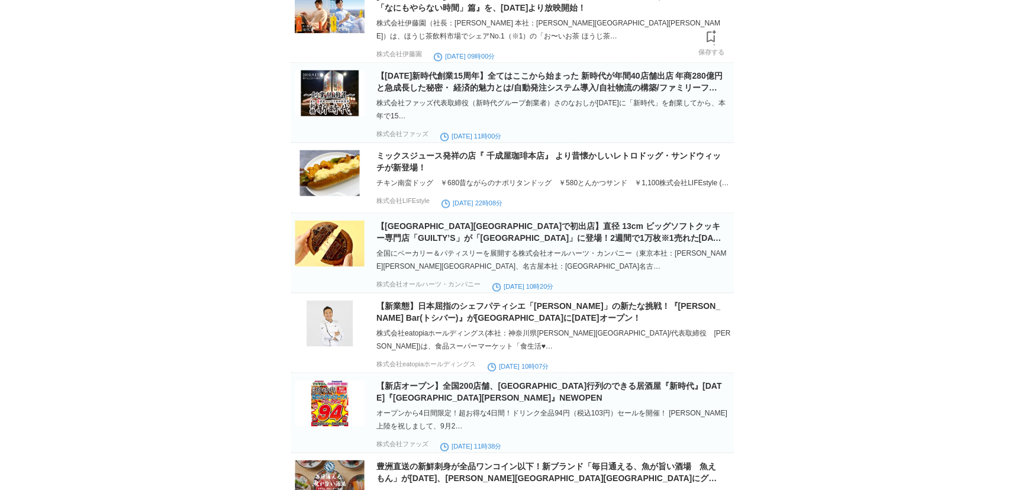
scroll to position [8038, 0]
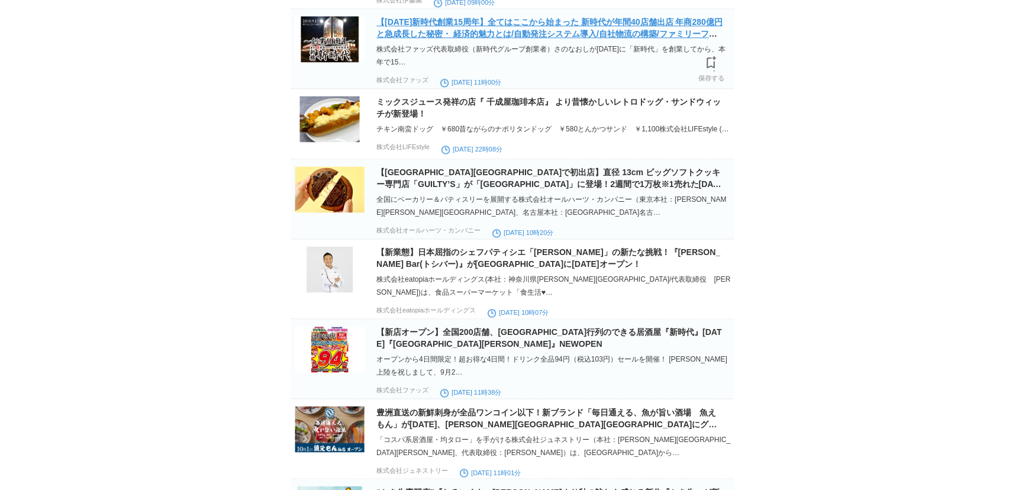
click at [500, 50] on link "【[DATE]新時代創業15周年】全てはここから始まった 新時代が年間40店舗出店 年商280億円と急成長した秘密・ 経済的魅力とは/自動発注システム導入/自…" at bounding box center [549, 33] width 346 height 33
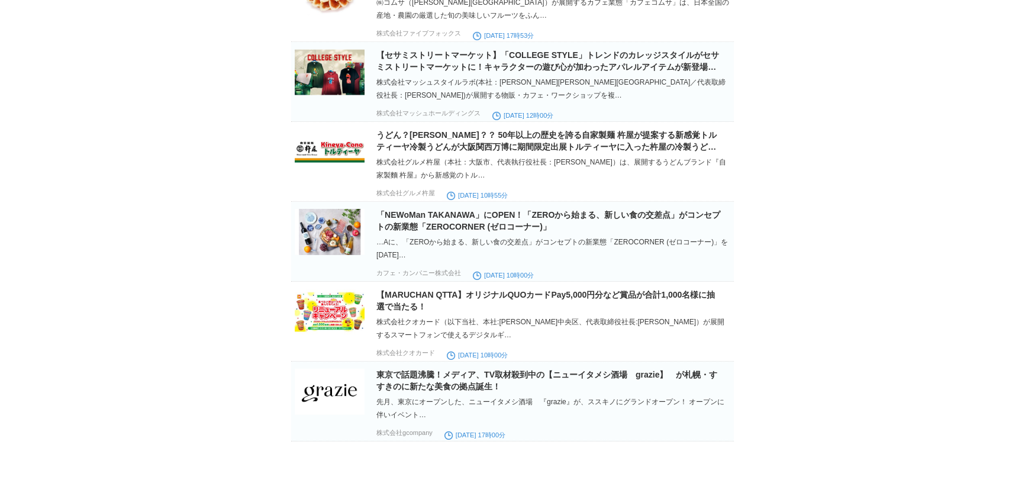
scroll to position [10729, 0]
